Goal: Information Seeking & Learning: Learn about a topic

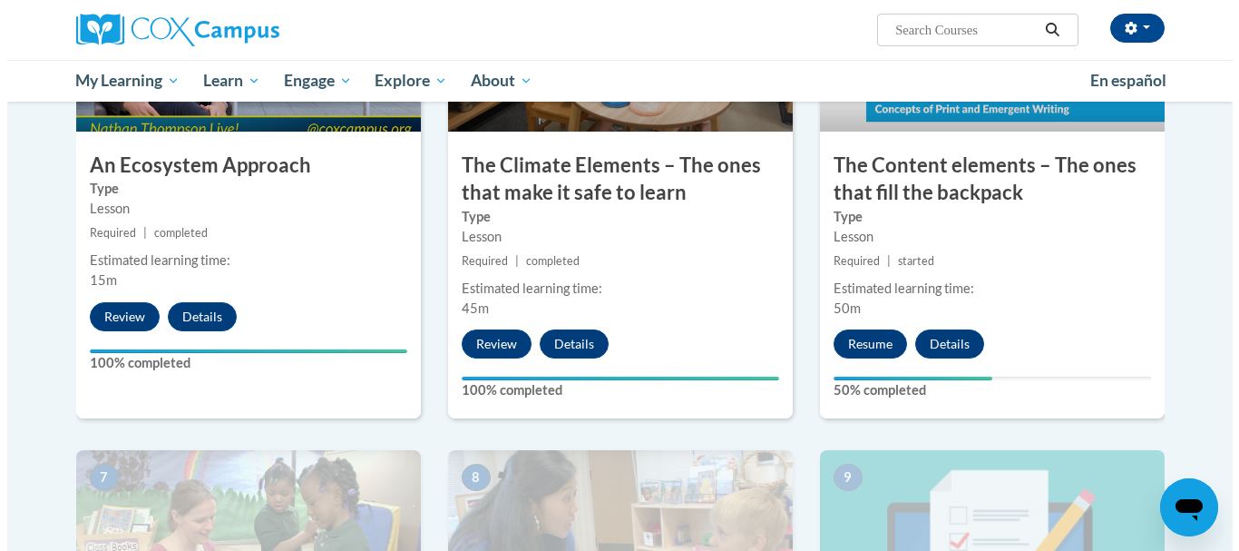
scroll to position [1061, 0]
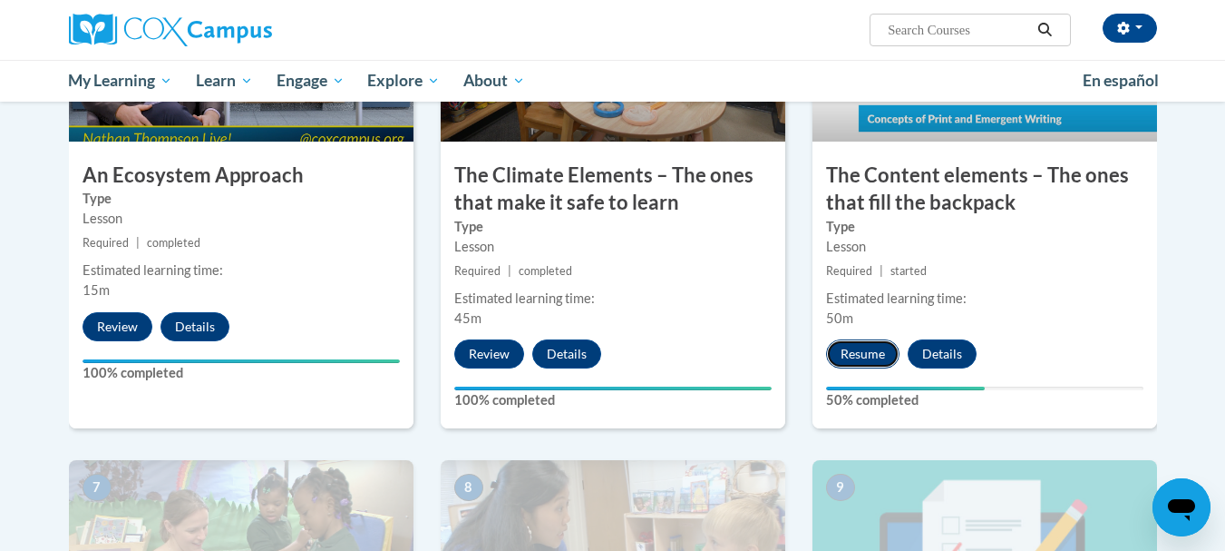
click at [849, 355] on button "Resume" at bounding box center [862, 353] width 73 height 29
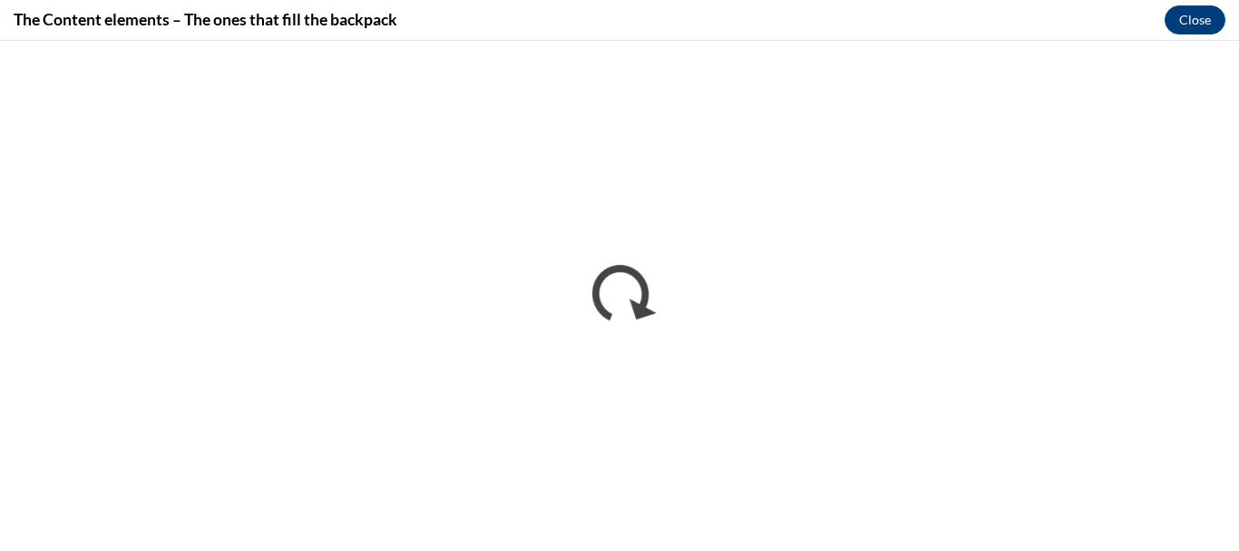
scroll to position [0, 0]
